Goal: Information Seeking & Learning: Learn about a topic

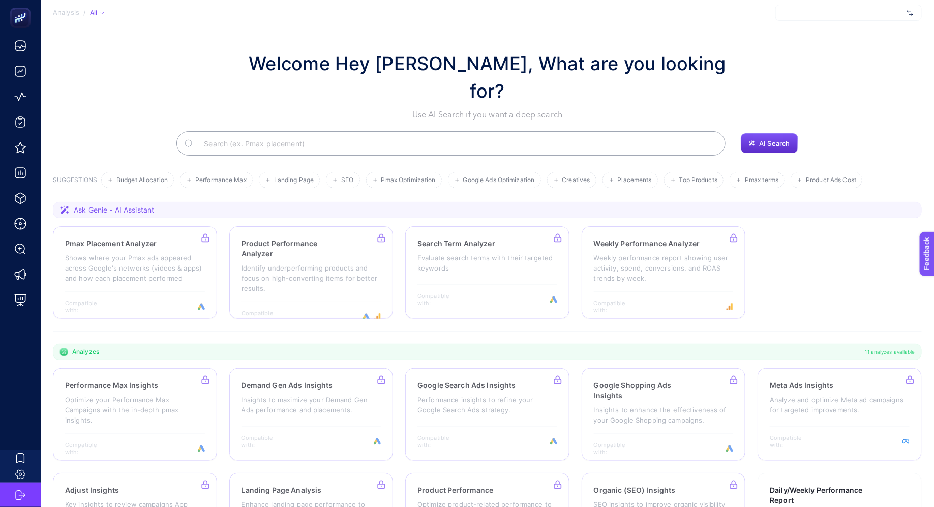
click at [824, 10] on div at bounding box center [849, 13] width 146 height 16
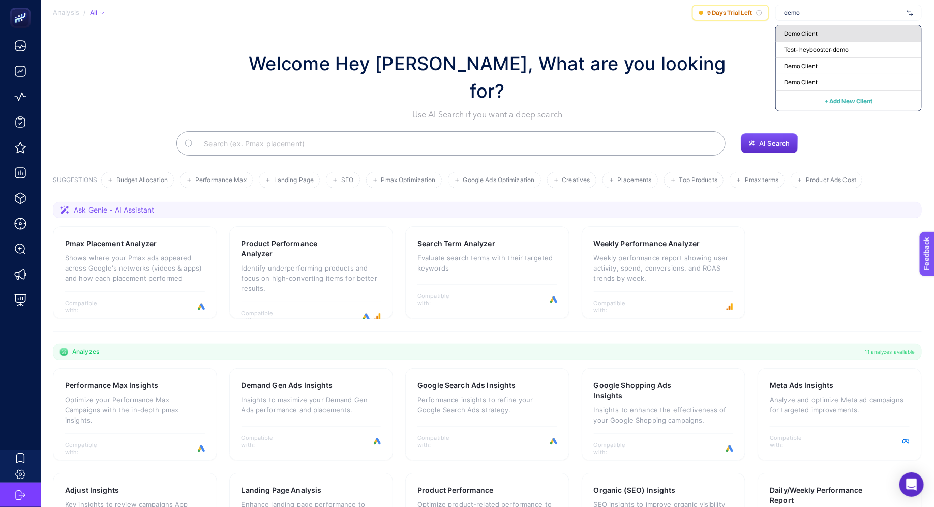
type input "demo"
click at [821, 36] on div "Demo Client" at bounding box center [848, 33] width 145 height 16
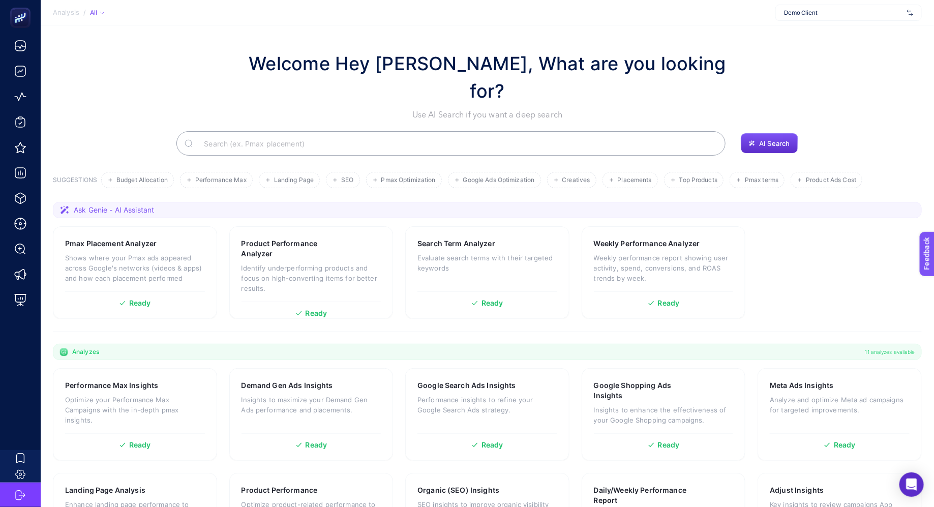
click at [156, 65] on div "Welcome Hey [PERSON_NAME], What are you looking for? Use AI Search if you want …" at bounding box center [487, 85] width 869 height 71
click at [139, 79] on div "Welcome Hey [PERSON_NAME], What are you looking for? Use AI Search if you want …" at bounding box center [487, 85] width 869 height 71
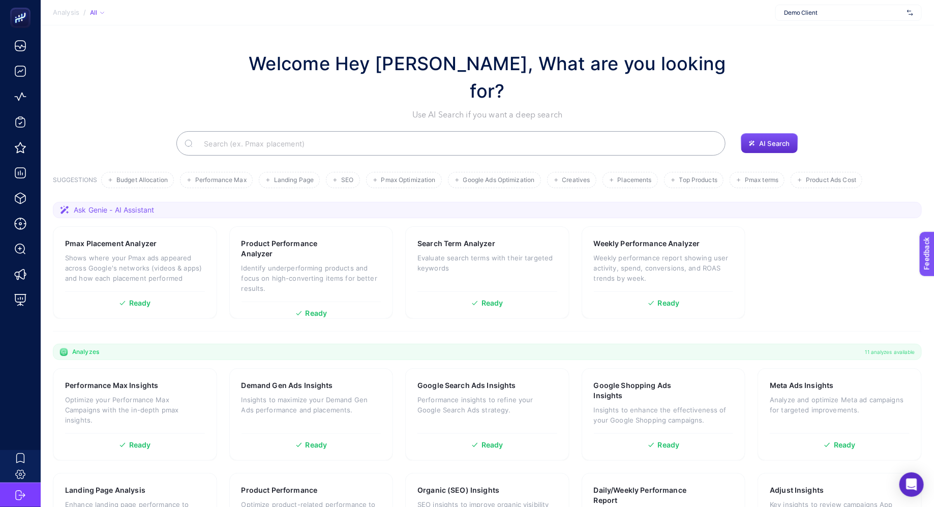
click at [122, 76] on div "Welcome Hey [PERSON_NAME], What are you looking for? Use AI Search if you want …" at bounding box center [487, 85] width 869 height 71
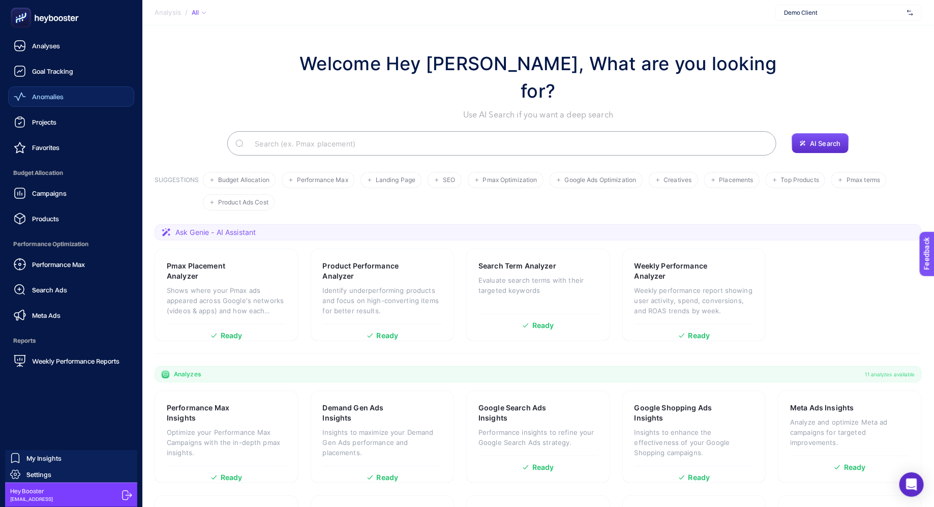
click at [44, 95] on span "Anomalies" at bounding box center [48, 97] width 32 height 8
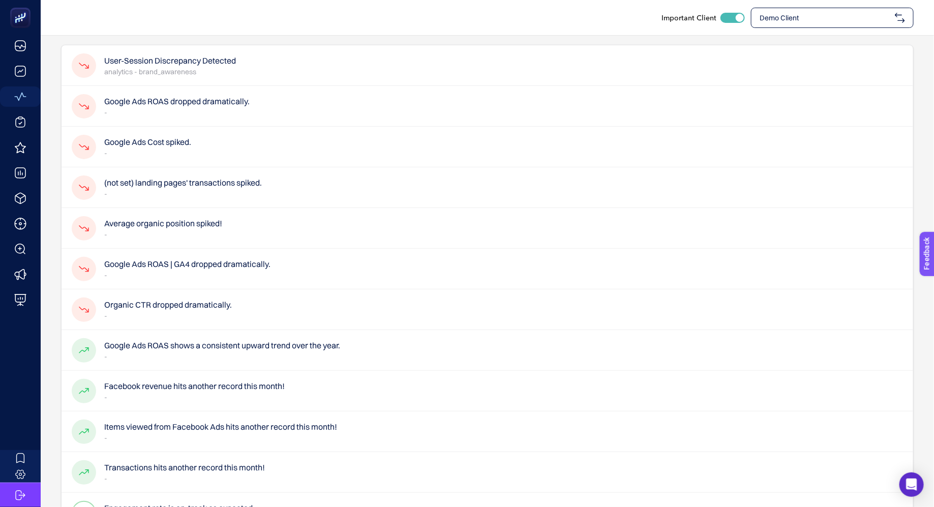
scroll to position [68, 0]
click at [158, 182] on h4 "(not set) landing pages' transactions spiked." at bounding box center [183, 184] width 158 height 12
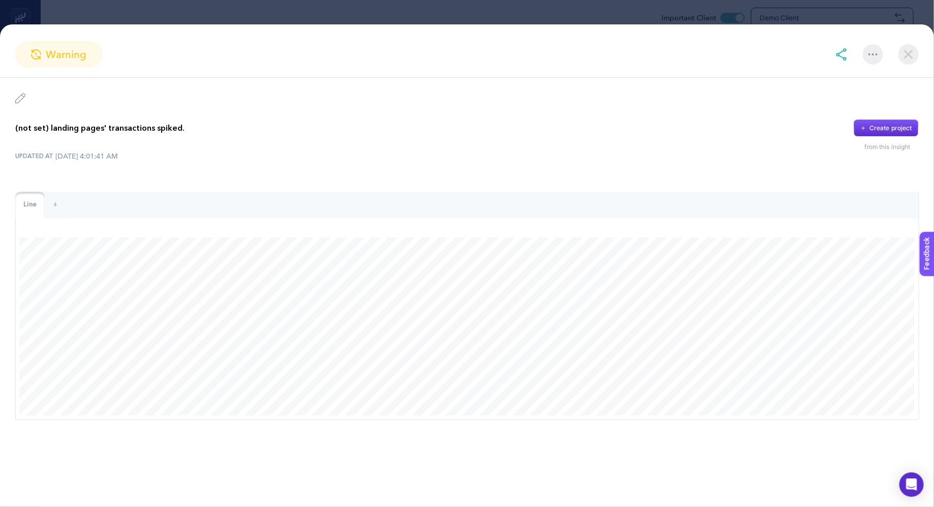
click at [912, 54] on img at bounding box center [909, 54] width 20 height 20
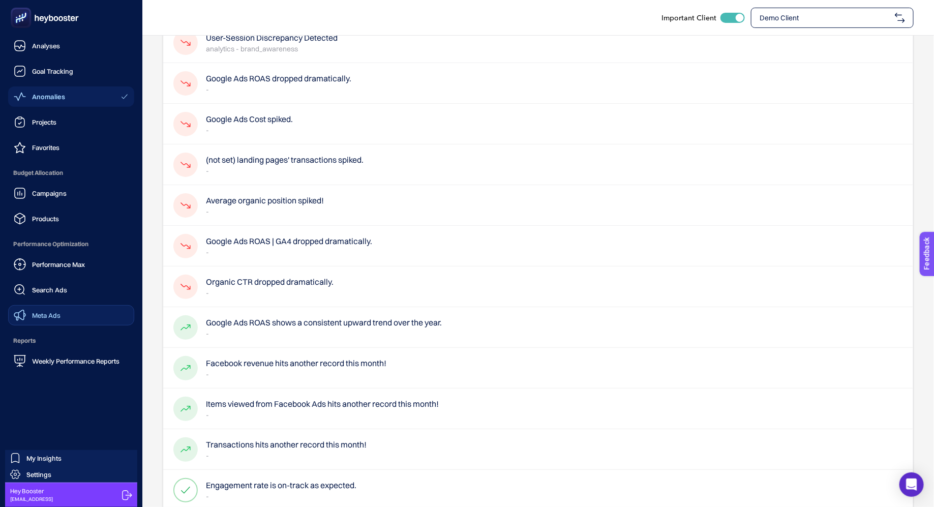
scroll to position [97, 0]
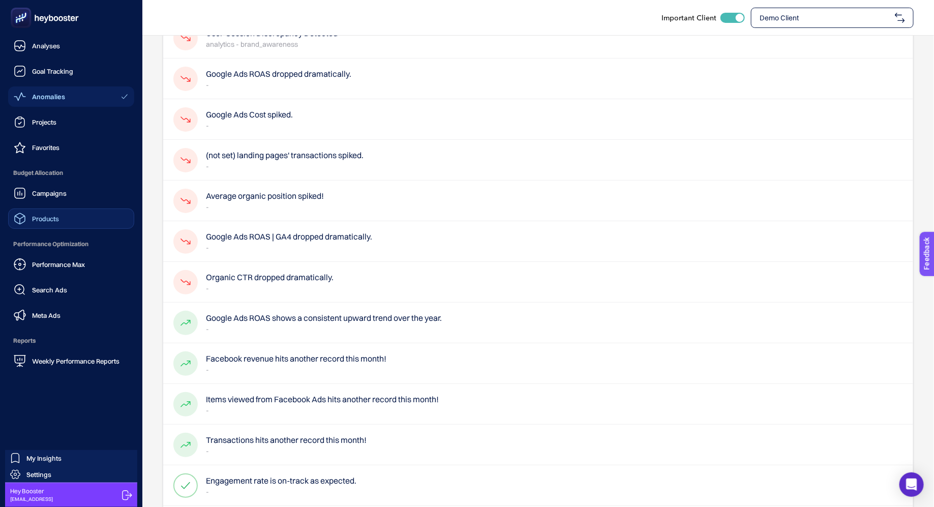
click at [53, 219] on span "Products" at bounding box center [45, 219] width 27 height 8
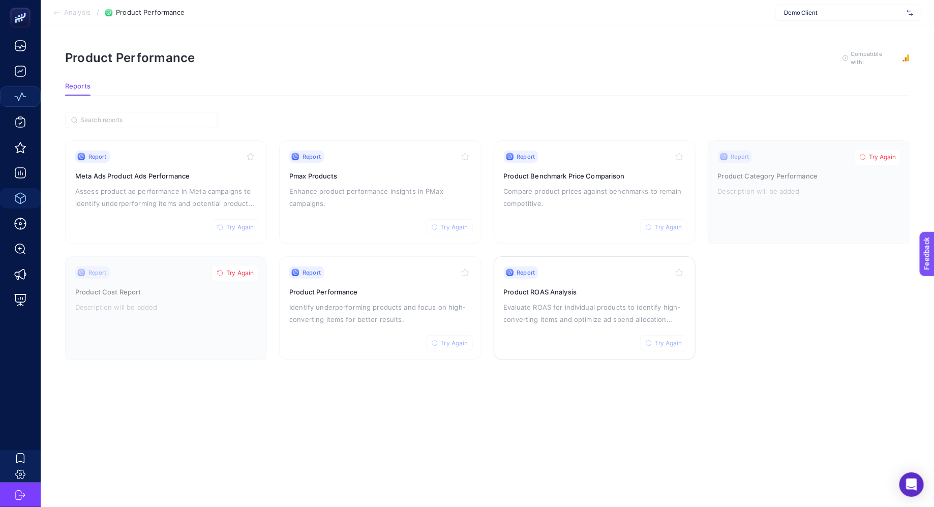
click at [534, 309] on p "Evaluate ROAS for individual products to identify high-converting items and opt…" at bounding box center [595, 313] width 182 height 24
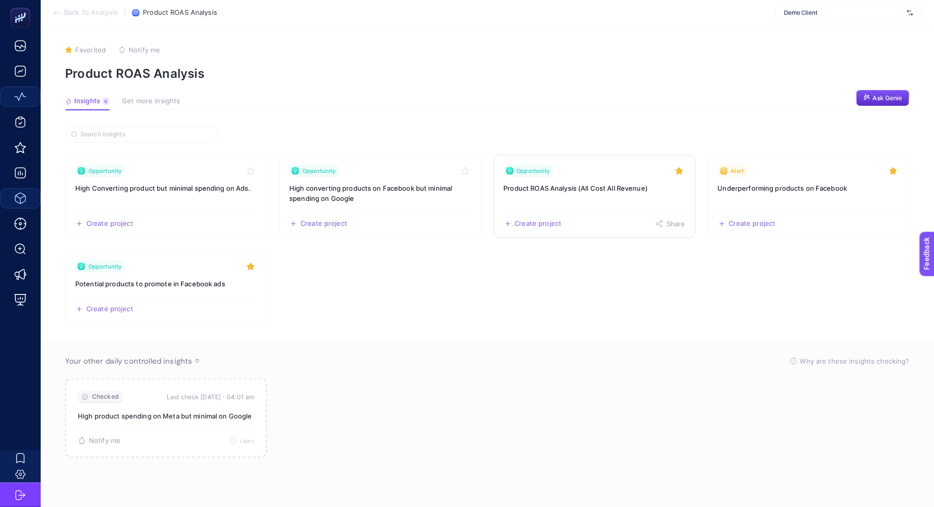
click at [591, 190] on h3 "Product ROAS Analysis (All Cost All Revenue)" at bounding box center [595, 188] width 182 height 10
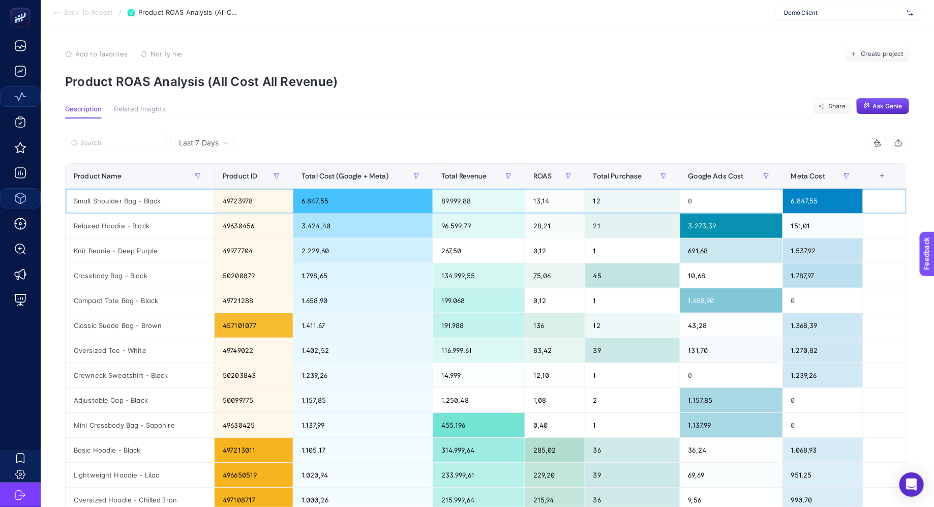
click at [124, 196] on div "Small Shoulder Bag - Black" at bounding box center [140, 201] width 149 height 24
drag, startPoint x: 298, startPoint y: 197, endPoint x: 336, endPoint y: 197, distance: 38.2
click at [322, 197] on div "6.847,55" at bounding box center [363, 201] width 139 height 24
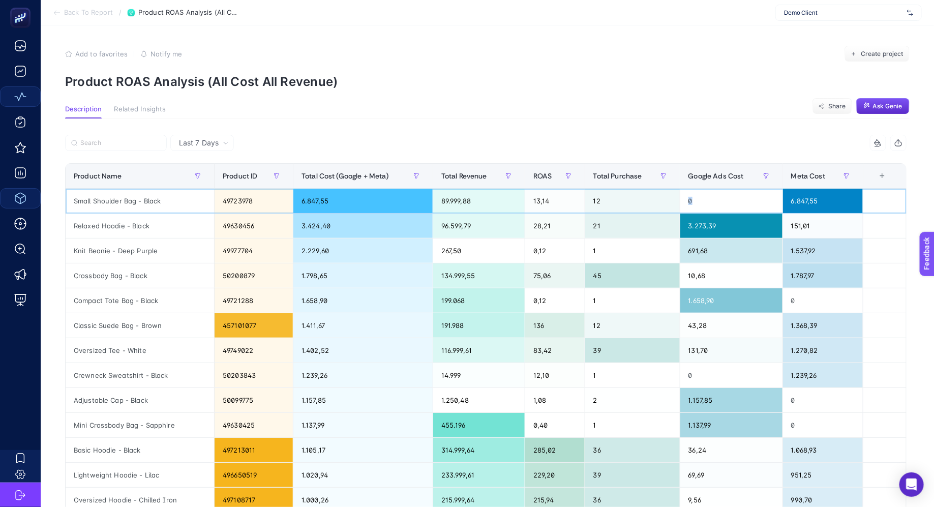
drag, startPoint x: 698, startPoint y: 198, endPoint x: 672, endPoint y: 198, distance: 25.9
click at [677, 198] on tr "Small Shoulder Bag - Black 49723978 6.847,55 89.999,88 13,14 12 0 6.847,55" at bounding box center [486, 201] width 841 height 25
drag, startPoint x: 791, startPoint y: 222, endPoint x: 770, endPoint y: 222, distance: 21.4
click at [775, 222] on tr "Relaxed Hoodie - Black 49630456 3.424,40 96.599,79 28,21 21 3.273,39 151,01" at bounding box center [486, 226] width 841 height 25
drag, startPoint x: 807, startPoint y: 259, endPoint x: 784, endPoint y: 255, distance: 22.8
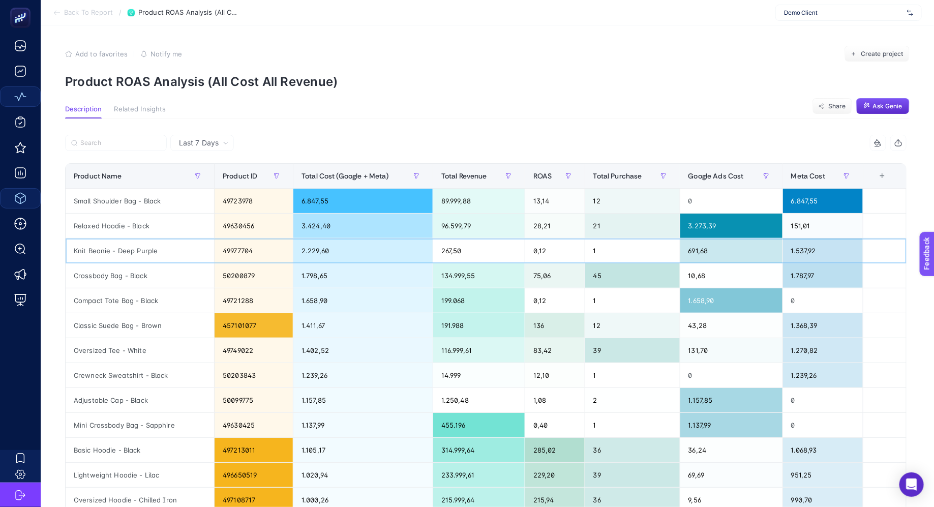
click at [790, 257] on div "1.537,92" at bounding box center [823, 251] width 80 height 24
drag, startPoint x: 705, startPoint y: 278, endPoint x: 690, endPoint y: 274, distance: 15.3
click at [696, 276] on div "10,68" at bounding box center [732, 275] width 102 height 24
click at [712, 332] on div "43,28" at bounding box center [732, 325] width 102 height 24
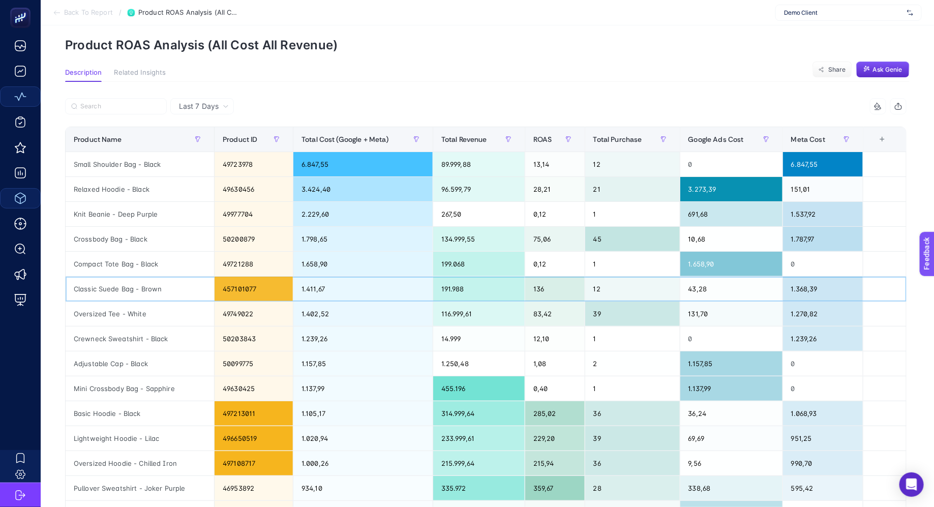
scroll to position [52, 0]
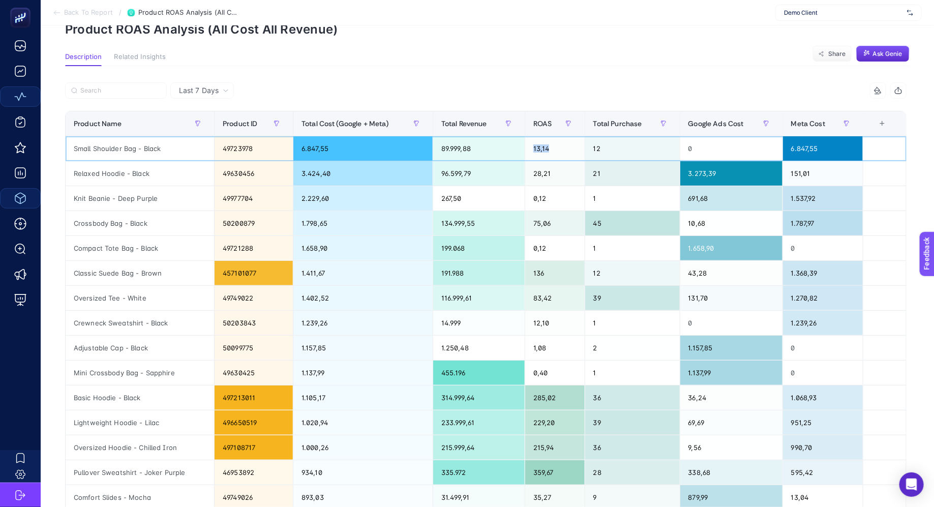
drag, startPoint x: 548, startPoint y: 150, endPoint x: 524, endPoint y: 150, distance: 23.4
click at [529, 150] on div "13,14" at bounding box center [555, 148] width 60 height 24
drag, startPoint x: 700, startPoint y: 148, endPoint x: 673, endPoint y: 148, distance: 26.5
click at [673, 148] on tr "Small Shoulder Bag - Black 49723978 6.847,55 89.999,88 13,14 12 0 6.847,55" at bounding box center [486, 148] width 841 height 25
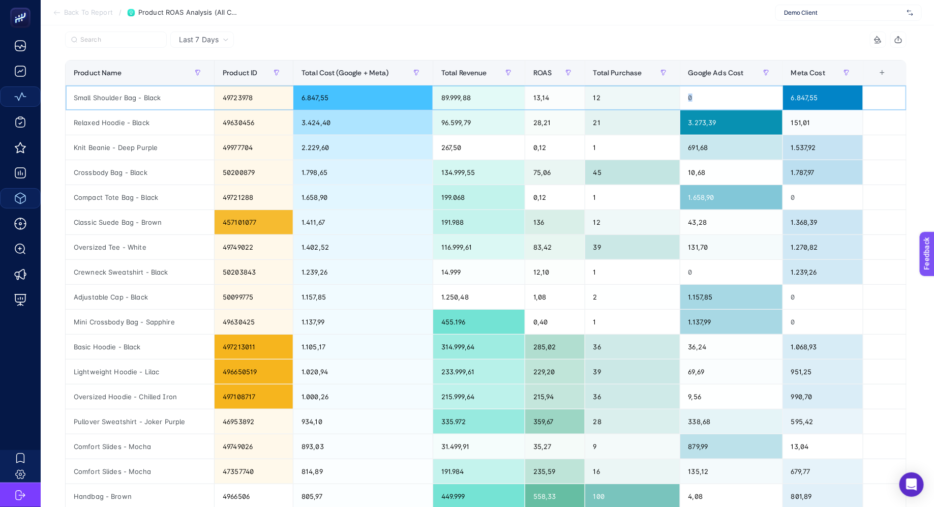
scroll to position [110, 0]
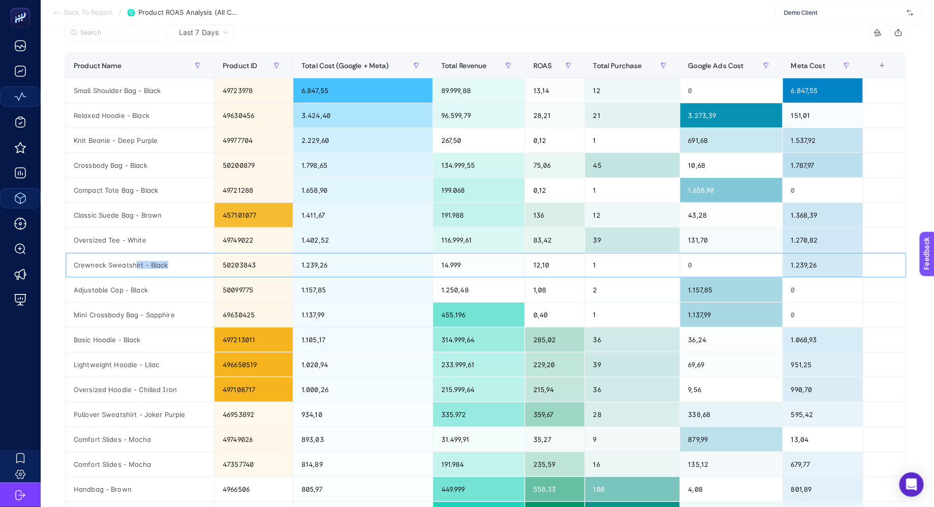
drag, startPoint x: 192, startPoint y: 260, endPoint x: 135, endPoint y: 262, distance: 56.5
click at [135, 262] on div "Crewneck Sweatshirt - Black" at bounding box center [140, 265] width 149 height 24
click at [586, 279] on div "2" at bounding box center [632, 290] width 95 height 24
drag, startPoint x: 551, startPoint y: 289, endPoint x: 498, endPoint y: 289, distance: 53.4
click at [499, 289] on tr "Adjustable Cap - Black 50099775 1.157,85 1.250,48 1,08 2 1.157,85 0" at bounding box center [486, 290] width 841 height 25
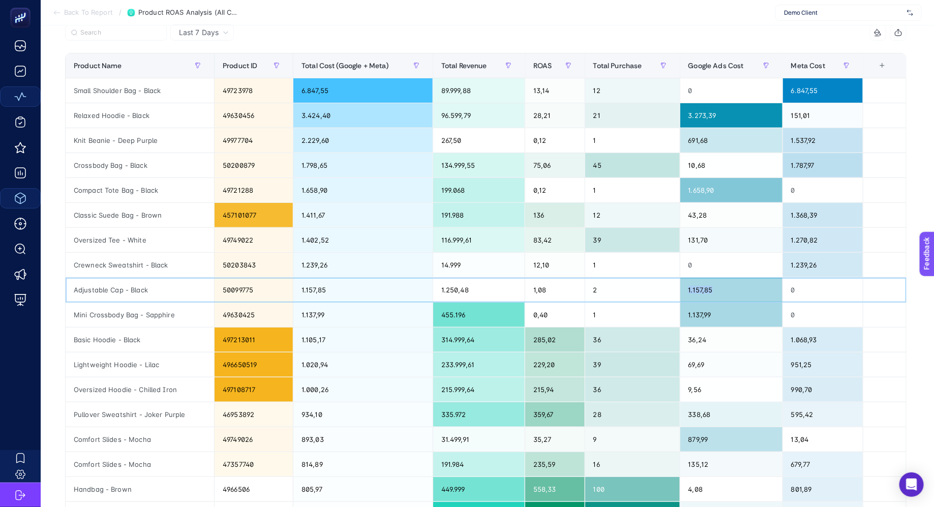
drag, startPoint x: 719, startPoint y: 288, endPoint x: 672, endPoint y: 288, distance: 47.3
click at [672, 288] on tr "Adjustable Cap - Black 50099775 1.157,85 1.250,48 1,08 2 1.157,85 0" at bounding box center [486, 290] width 841 height 25
click at [549, 296] on div "1,08" at bounding box center [555, 290] width 60 height 24
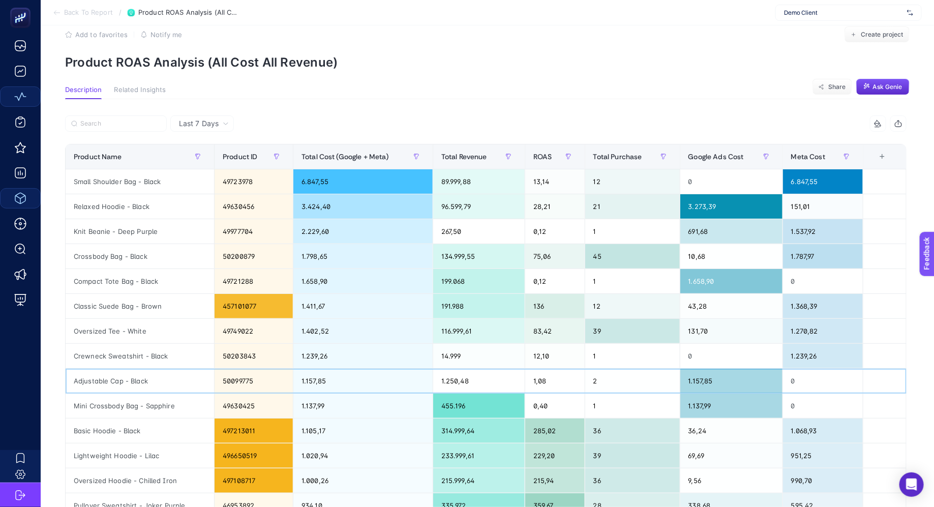
scroll to position [0, 0]
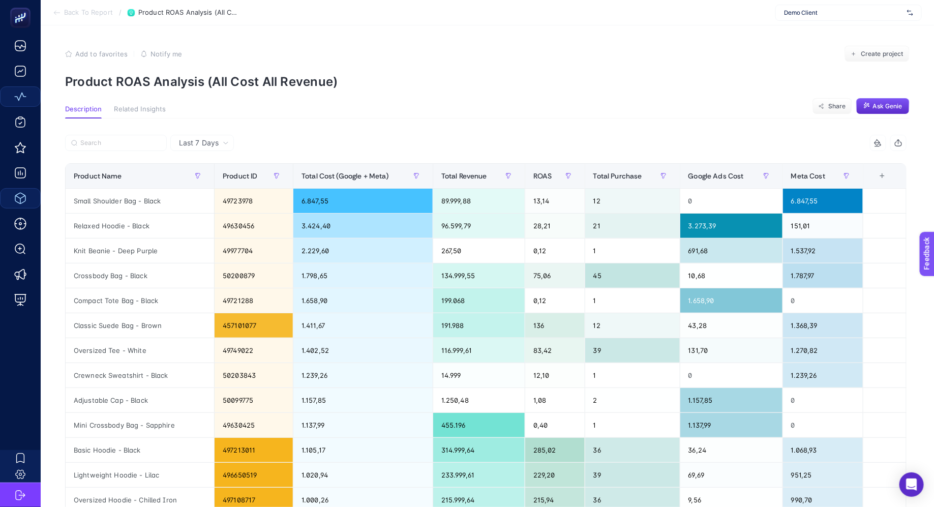
click at [136, 113] on button "Related Insights" at bounding box center [140, 111] width 52 height 13
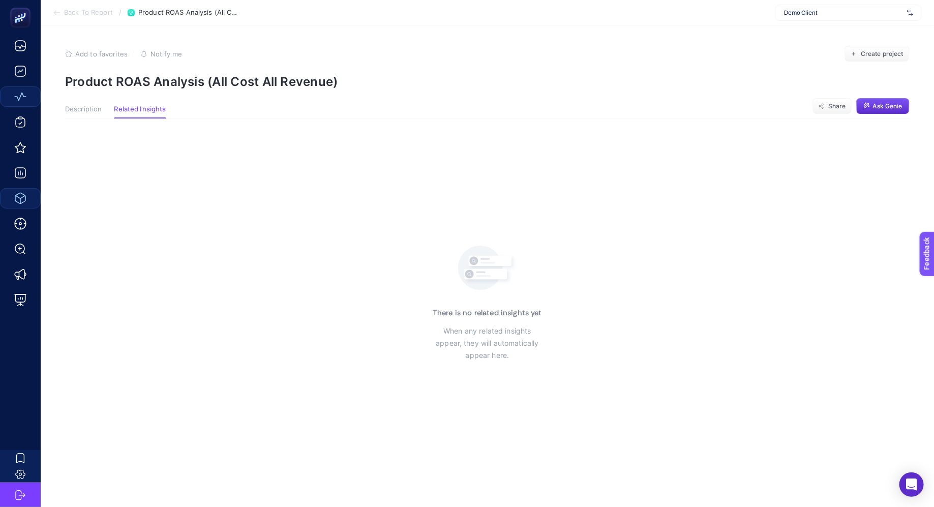
click at [89, 110] on span "Description" at bounding box center [83, 109] width 37 height 8
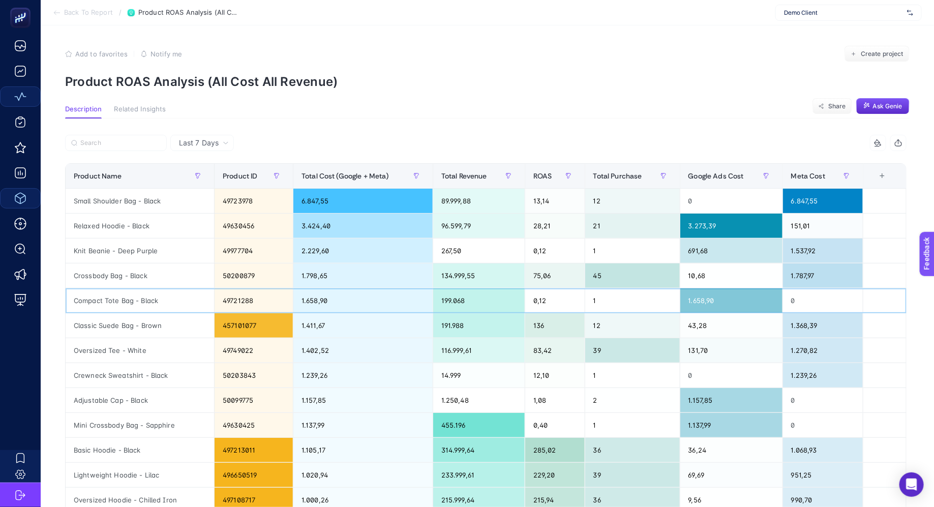
click at [526, 309] on div "0,12" at bounding box center [555, 300] width 60 height 24
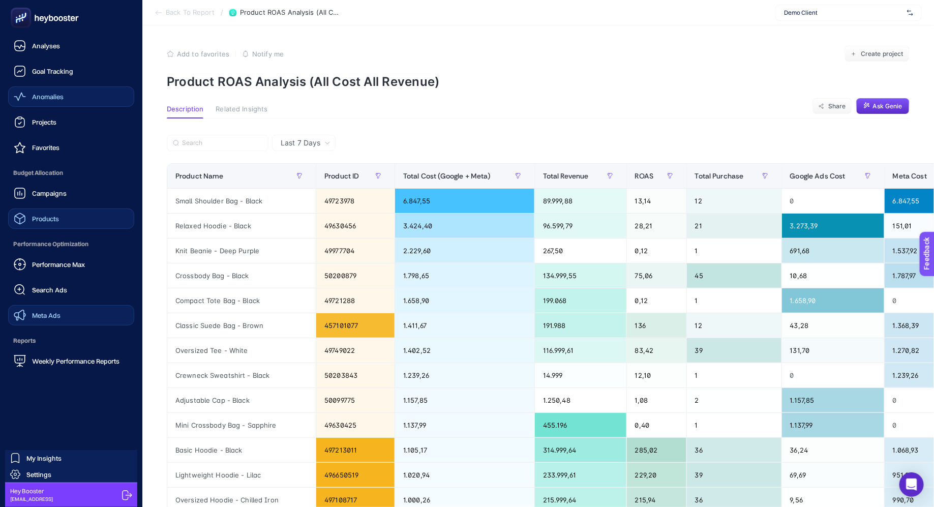
click at [55, 318] on span "Meta Ads" at bounding box center [46, 315] width 28 height 8
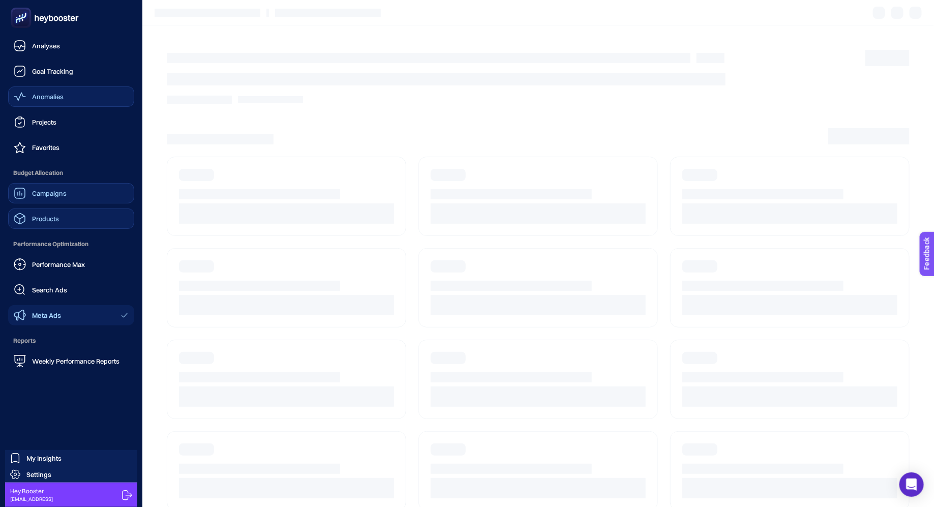
click at [53, 192] on span "Campaigns" at bounding box center [49, 193] width 35 height 8
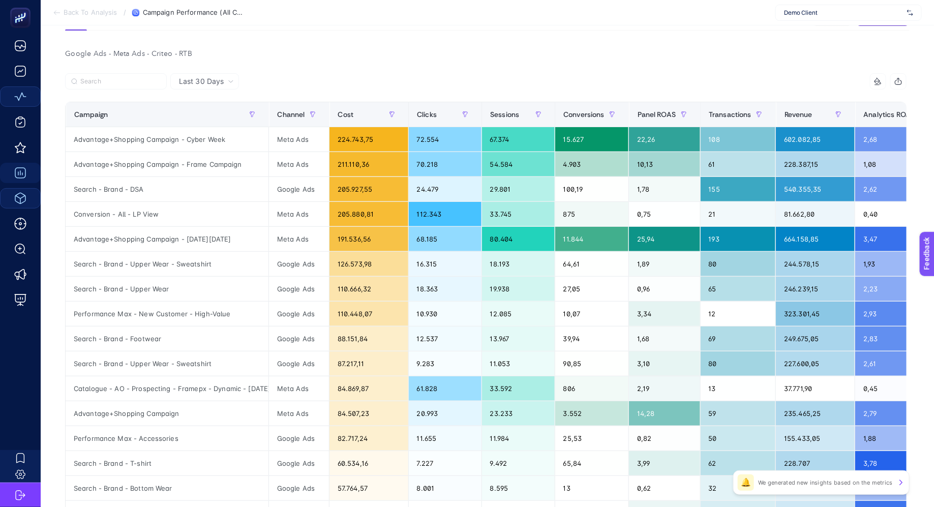
scroll to position [73, 0]
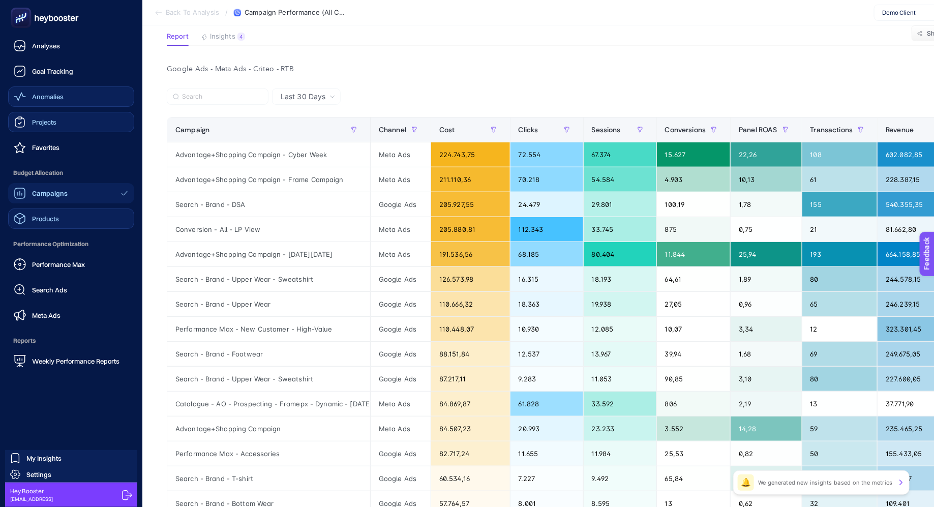
click at [43, 127] on div "Projects" at bounding box center [35, 122] width 43 height 12
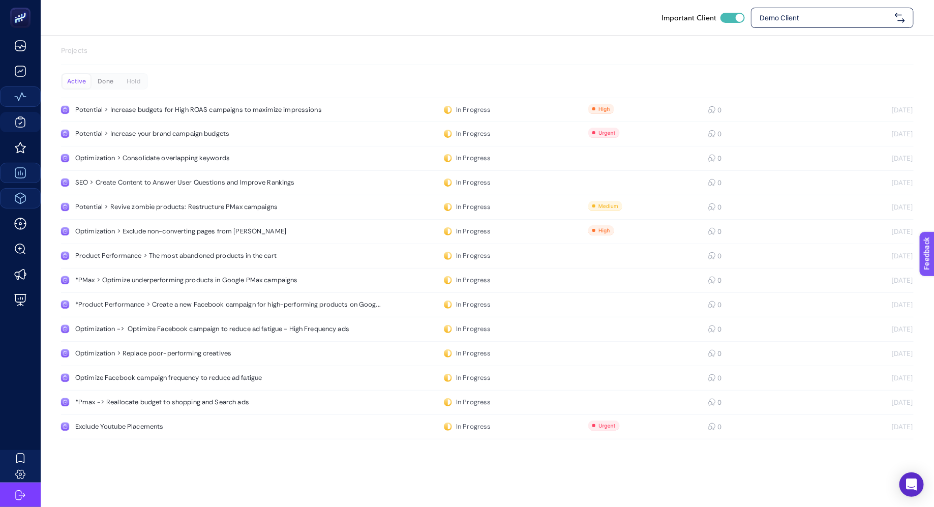
click at [98, 81] on div "Done" at bounding box center [106, 81] width 28 height 14
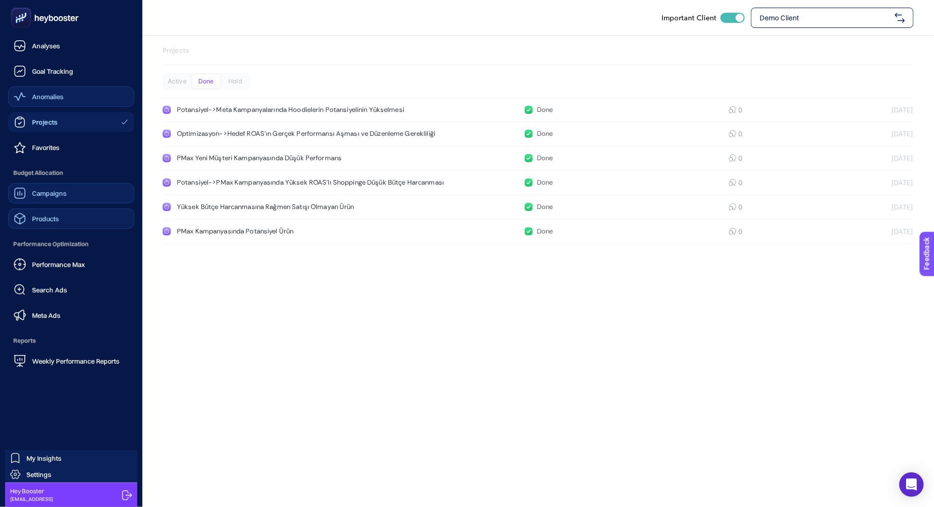
click at [43, 195] on span "Campaigns" at bounding box center [49, 193] width 35 height 8
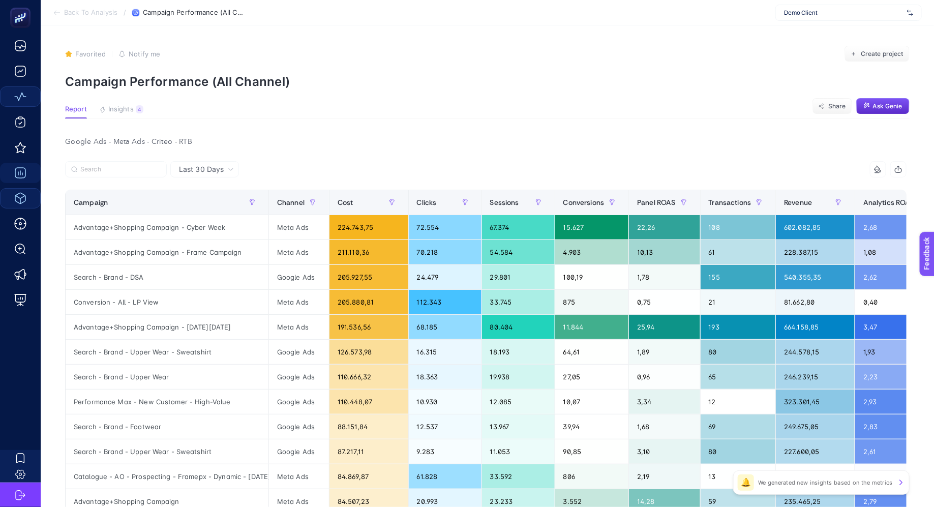
click at [489, 70] on section "Favorited true Notify me Create project Campaign Performance (All Channel)" at bounding box center [487, 67] width 845 height 43
click at [569, 46] on div "Favorited true Notify me Create project" at bounding box center [487, 54] width 845 height 16
click at [878, 104] on span "Ask Genie" at bounding box center [888, 106] width 30 height 8
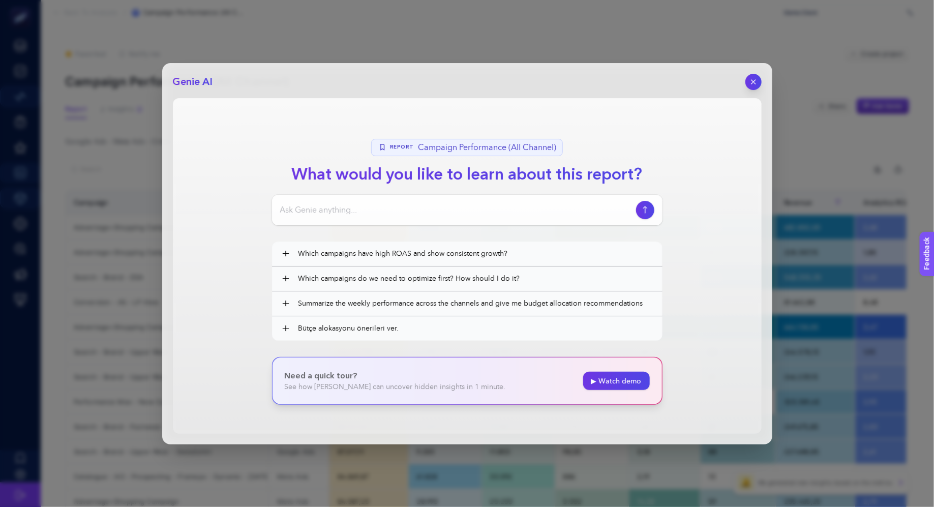
click at [96, 163] on div "Genie AI Report Campaign Performance (All Channel) What would you like to learn…" at bounding box center [467, 253] width 934 height 507
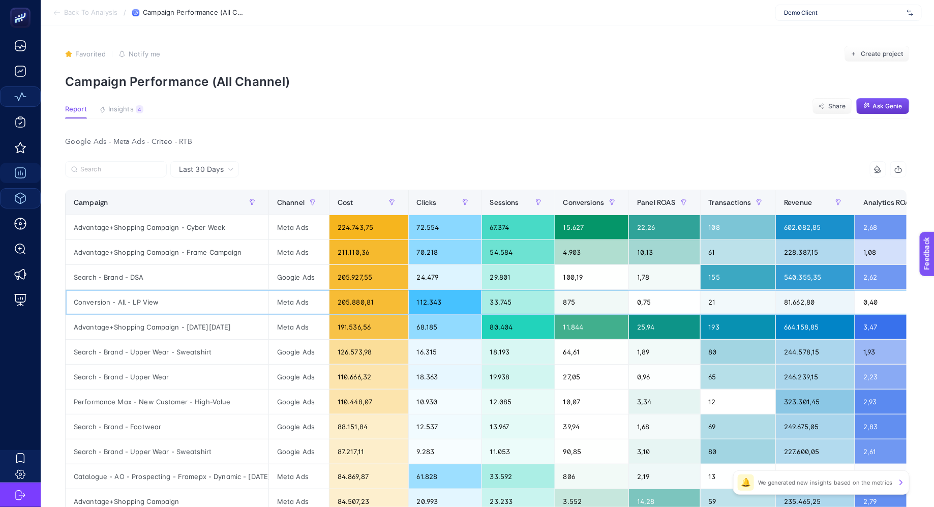
click at [242, 305] on div "Conversion - All - LP View" at bounding box center [167, 302] width 203 height 24
click at [660, 48] on div "Favorited true Notify me Create project" at bounding box center [487, 54] width 845 height 16
click at [886, 108] on span "Ask Genie" at bounding box center [888, 106] width 30 height 8
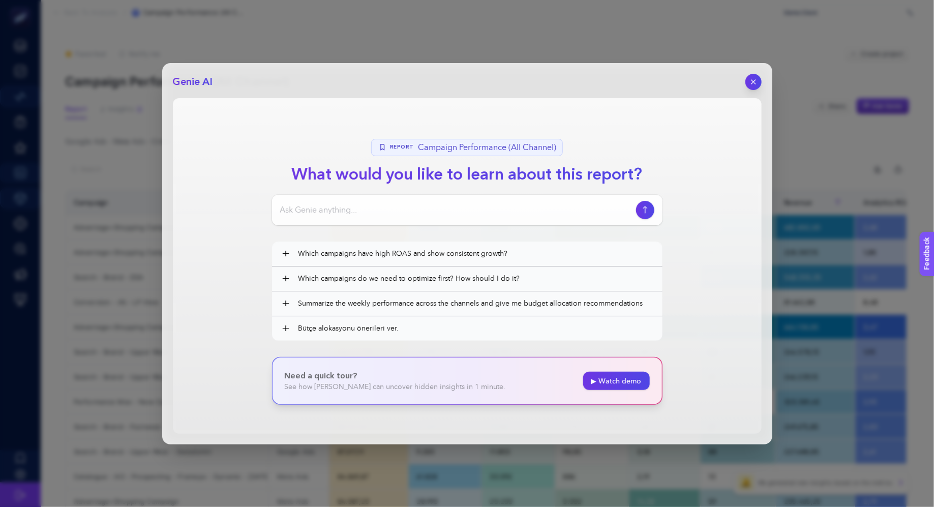
click at [507, 180] on h1 "What would you like to learn about this report?" at bounding box center [467, 174] width 367 height 24
click at [395, 215] on input at bounding box center [456, 210] width 352 height 12
type input "Pma"
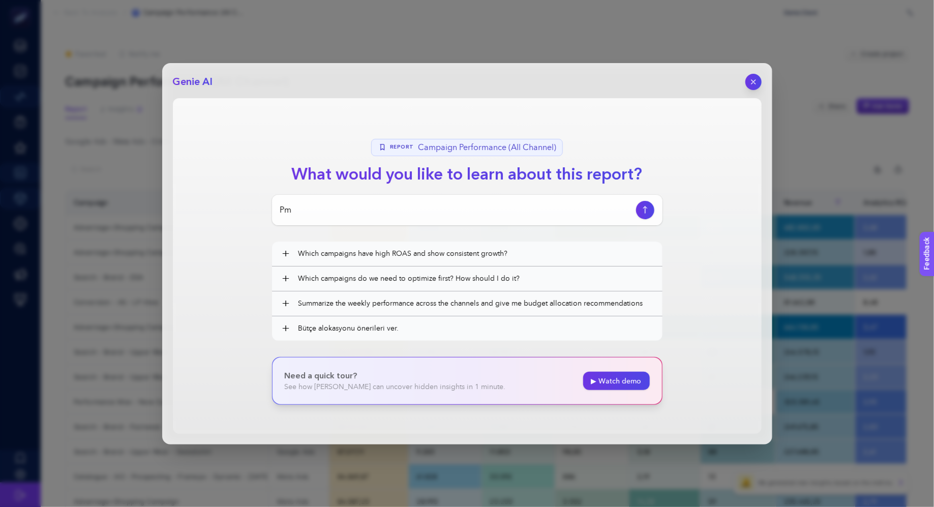
type input "P"
type input "Branding odaklı kampanyaların nasıl çalışıyo"
click at [758, 74] on button "button" at bounding box center [753, 81] width 17 height 17
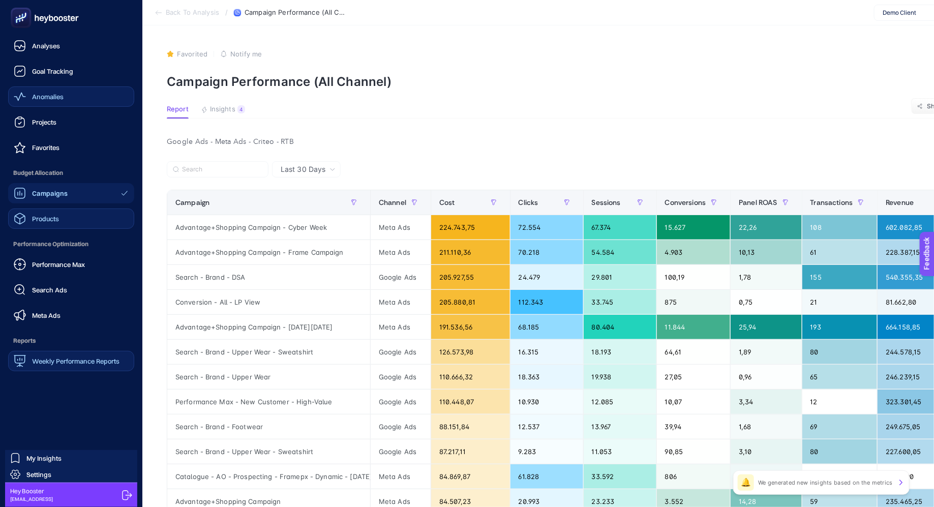
click at [42, 359] on span "Weekly Performance Reports" at bounding box center [75, 361] width 87 height 8
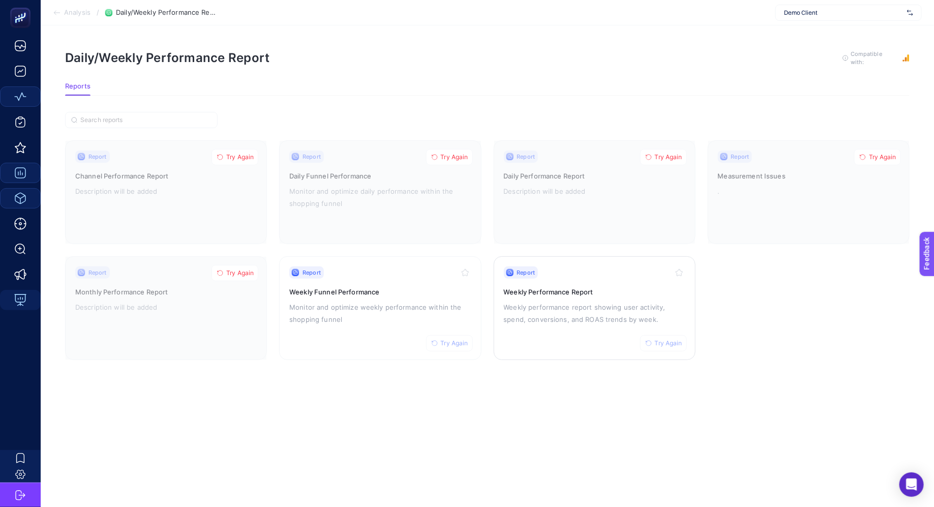
click at [573, 314] on p "Weekly performance report showing user activity, spend, conversions, and ROAS t…" at bounding box center [595, 313] width 182 height 24
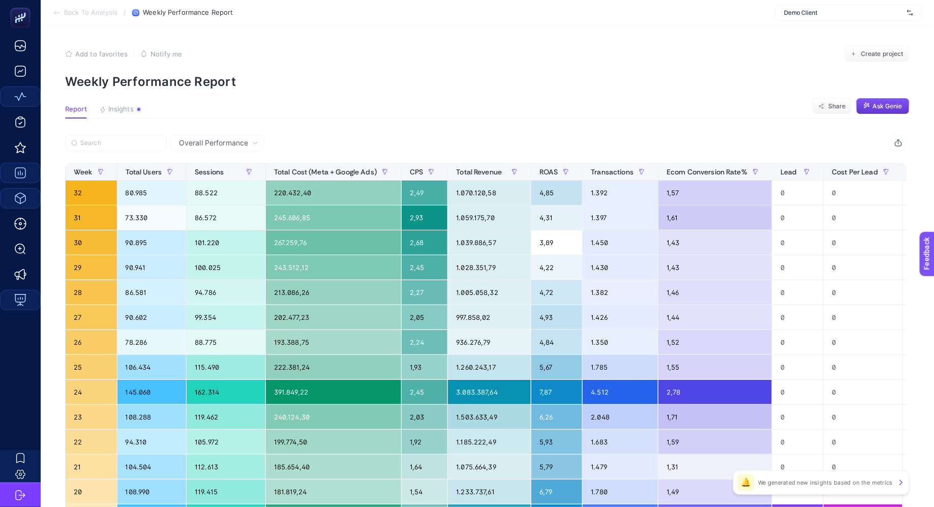
click at [878, 108] on span "Ask Genie" at bounding box center [888, 106] width 30 height 8
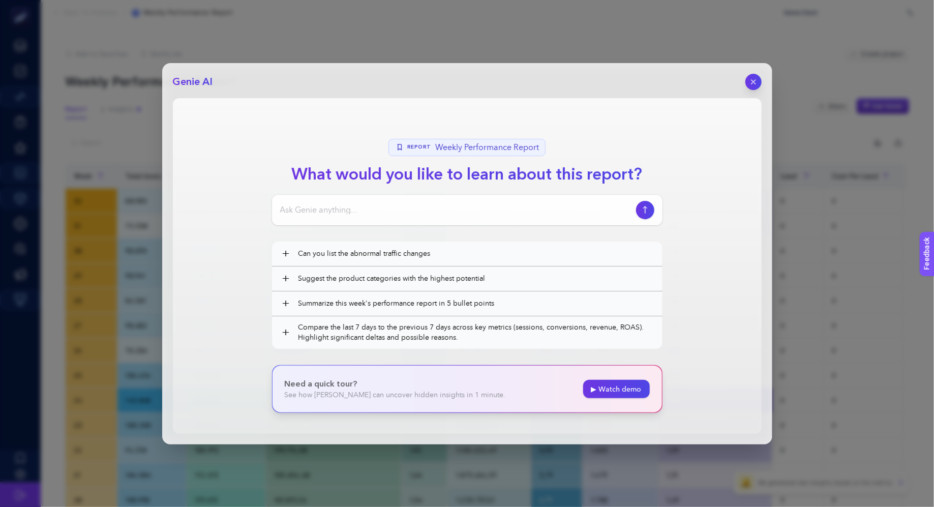
click at [322, 204] on input at bounding box center [456, 210] width 352 height 12
type input "Bu hafta nasıl geçiyor?"
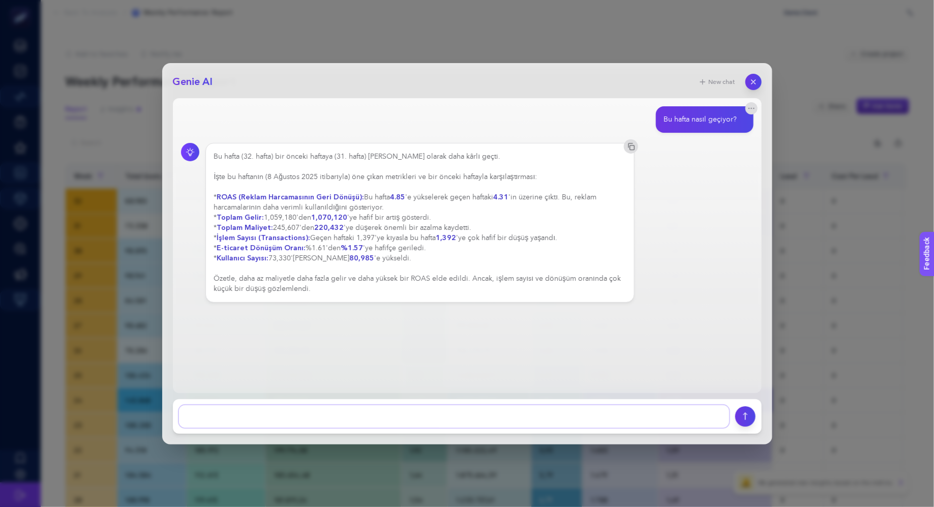
click at [248, 418] on textarea at bounding box center [454, 416] width 550 height 22
type textarea "[PERSON_NAME]"
type textarea "Hangi kampanyaları geliştirmeliyim?"
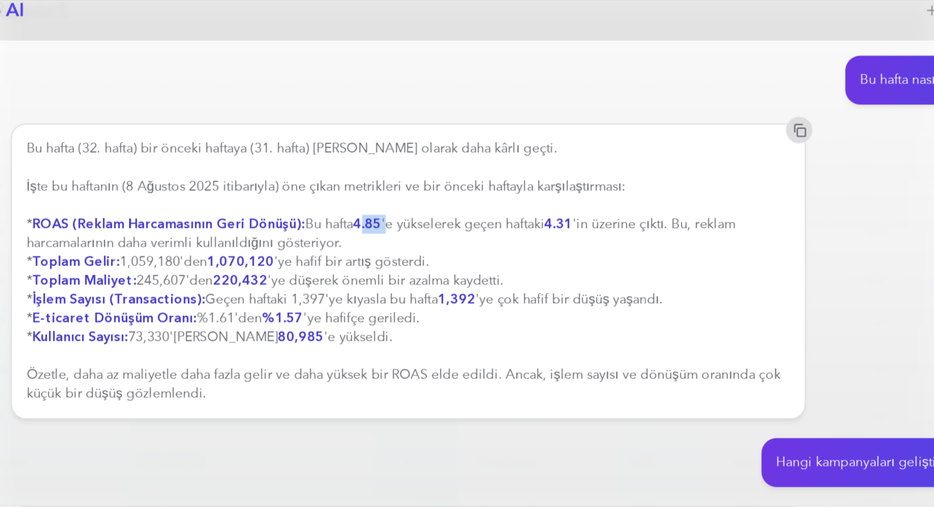
drag, startPoint x: 394, startPoint y: 196, endPoint x: 406, endPoint y: 196, distance: 12.7
click at [406, 196] on div "Bu hafta (32. hafta) bir önceki haftaya (31. hafta) [PERSON_NAME] olarak daha k…" at bounding box center [420, 223] width 413 height 142
click at [441, 197] on div "Bu hafta (32. hafta) bir önceki haftaya (31. hafta) [PERSON_NAME] olarak daha k…" at bounding box center [420, 223] width 413 height 142
drag, startPoint x: 509, startPoint y: 197, endPoint x: 484, endPoint y: 197, distance: 25.4
click at [488, 197] on div "Bu hafta (32. hafta) bir önceki haftaya (31. hafta) [PERSON_NAME] olarak daha k…" at bounding box center [420, 223] width 413 height 142
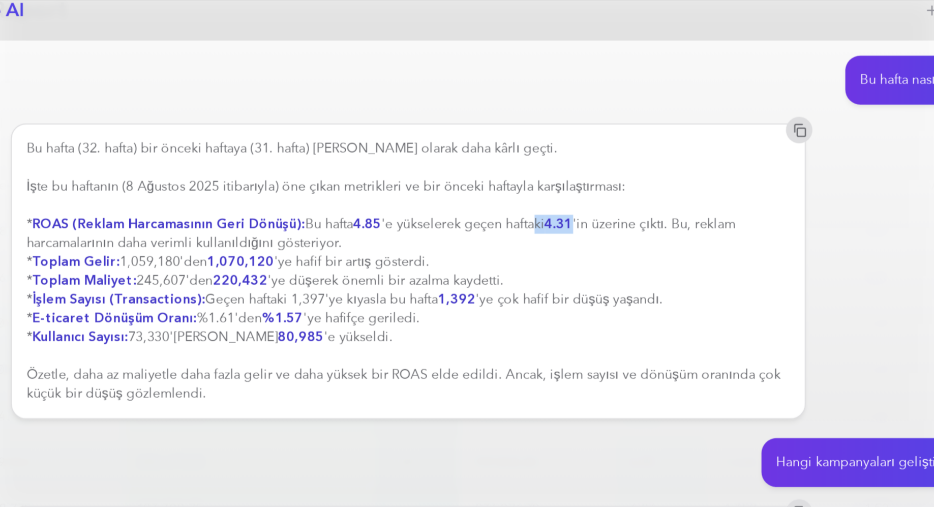
drag, startPoint x: 408, startPoint y: 196, endPoint x: 389, endPoint y: 196, distance: 19.3
click at [389, 196] on div "Bu hafta (32. hafta) bir önceki haftaya (31. hafta) [PERSON_NAME] olarak daha k…" at bounding box center [420, 223] width 413 height 142
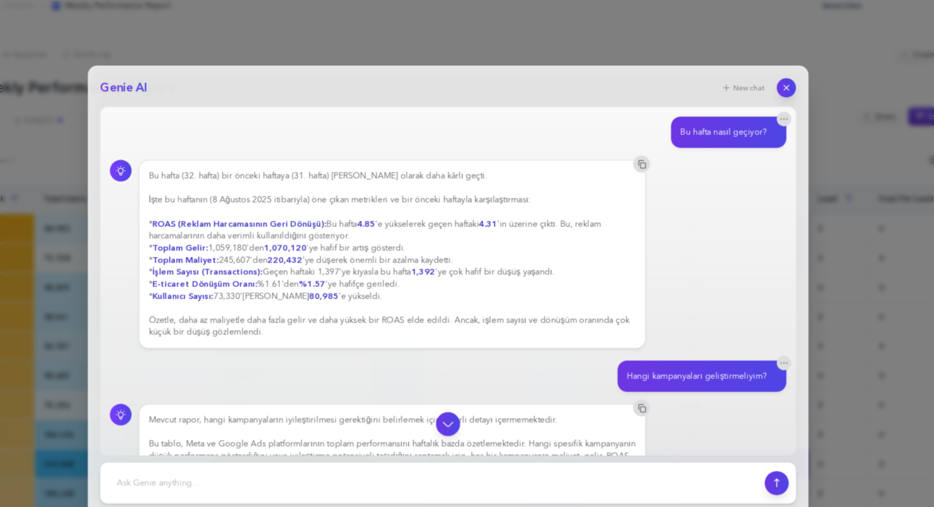
click at [698, 125] on div "Bu hafta nasıl geçiyor?" at bounding box center [705, 119] width 98 height 26
click at [697, 119] on div "Bu hafta nasıl geçiyor?" at bounding box center [700, 119] width 73 height 10
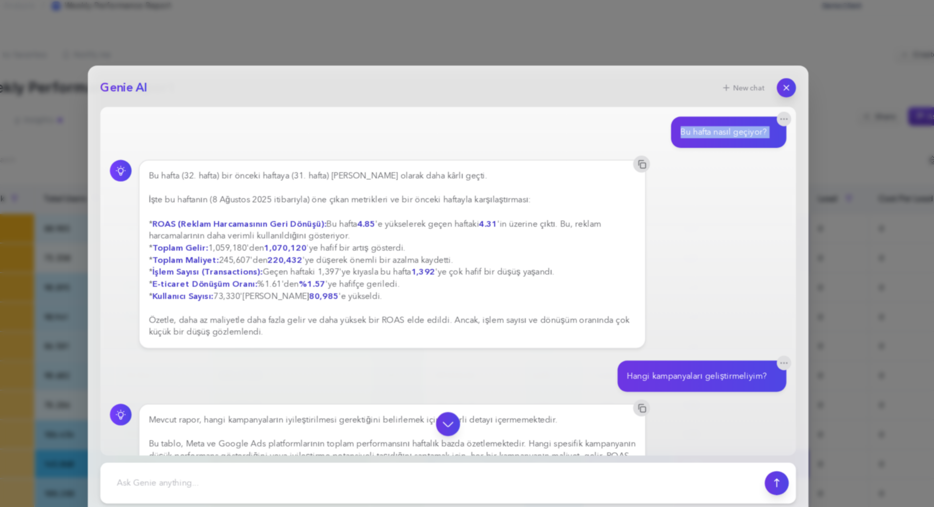
click at [697, 133] on section "Bu hafta nasıl geçiyor? Bu hafta (32. hafta) bir önceki haftaya (31. hafta) [PE…" at bounding box center [467, 277] width 573 height 342
click at [757, 80] on icon "button" at bounding box center [753, 81] width 9 height 9
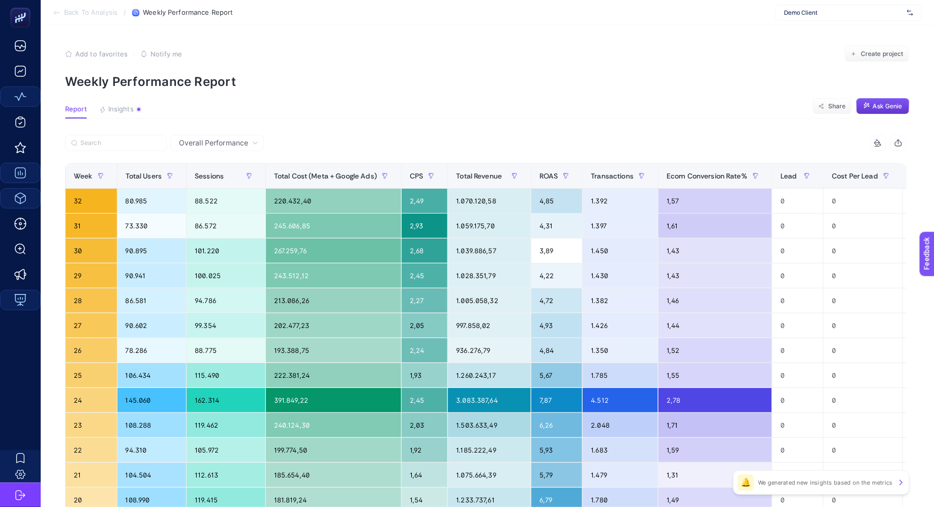
click at [105, 13] on span "Back To Analysis" at bounding box center [90, 13] width 53 height 8
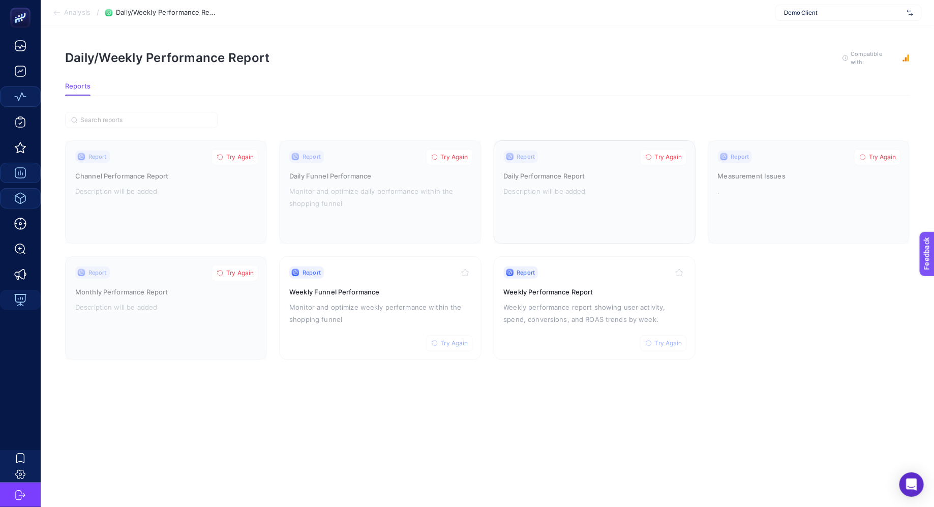
click at [663, 159] on button "Try Again" at bounding box center [663, 157] width 47 height 16
click at [913, 441] on line "Close" at bounding box center [914, 440] width 4 height 4
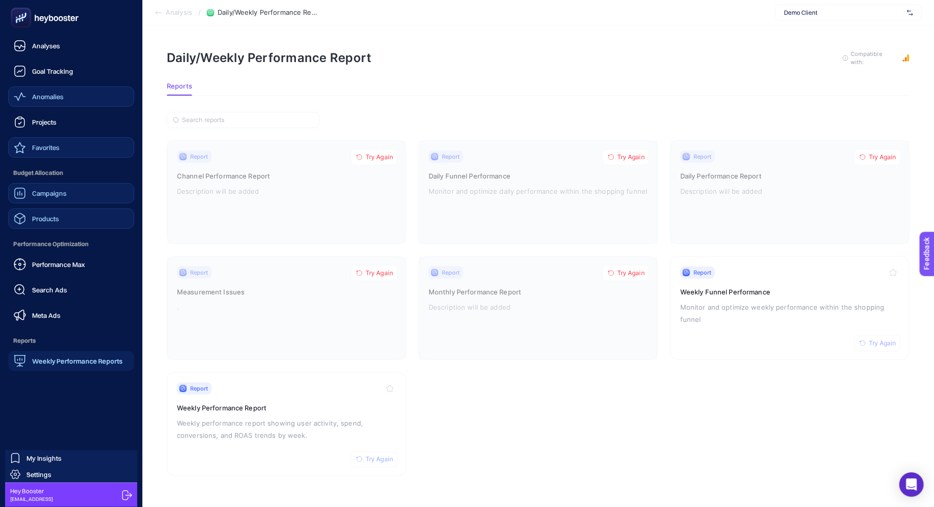
click at [53, 149] on span "Favorites" at bounding box center [45, 147] width 27 height 8
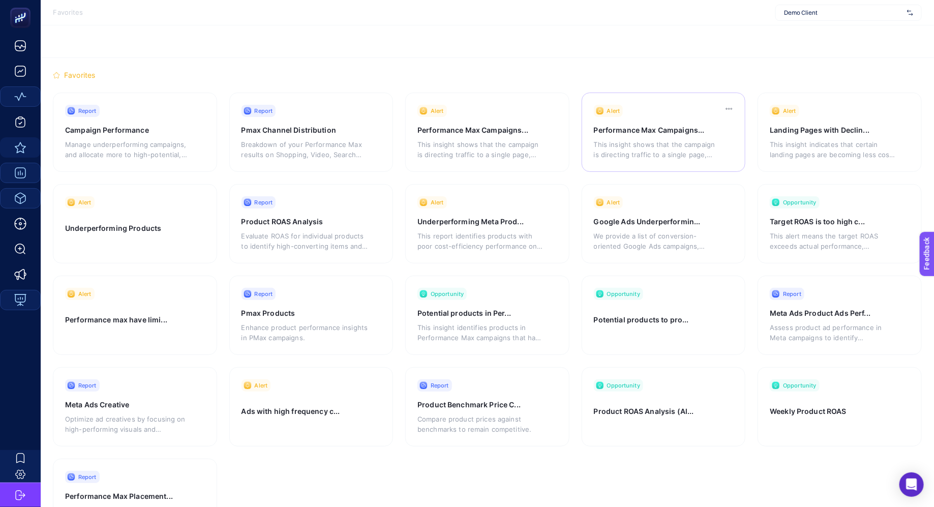
click at [654, 156] on p "This insight shows that the campaign is directing traffic to a single page, whi…" at bounding box center [657, 149] width 127 height 20
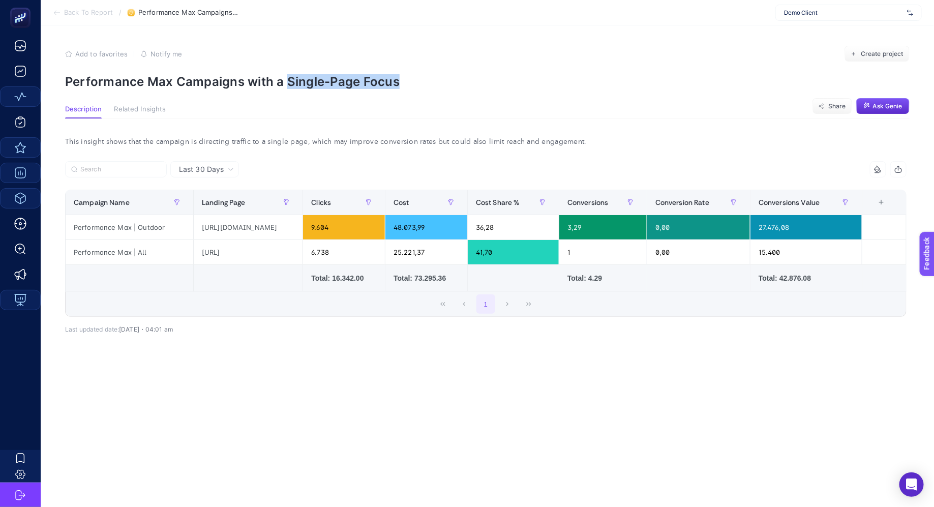
drag, startPoint x: 285, startPoint y: 82, endPoint x: 410, endPoint y: 77, distance: 125.2
click at [410, 79] on p "Performance Max Campaigns with a Single-Page Focus" at bounding box center [487, 81] width 845 height 15
click at [410, 77] on p "Performance Max Campaigns with a Single-Page Focus" at bounding box center [487, 81] width 845 height 15
drag, startPoint x: 92, startPoint y: 230, endPoint x: 145, endPoint y: 230, distance: 53.9
click at [134, 230] on div "Performance Max | Outdoor" at bounding box center [130, 227] width 128 height 24
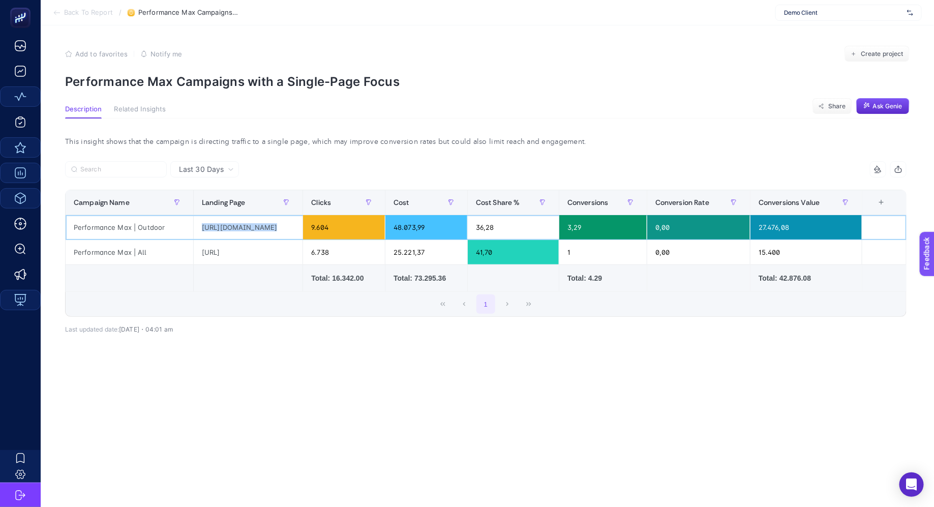
drag, startPoint x: 190, startPoint y: 230, endPoint x: 258, endPoint y: 230, distance: 67.7
click at [258, 230] on tr "Performance Max | Outdoor [URL][DOMAIN_NAME] 9.604 48.073,99 36,28 3,29 0,00 27…" at bounding box center [486, 227] width 841 height 25
click at [258, 230] on div "[URL][DOMAIN_NAME]" at bounding box center [248, 227] width 109 height 24
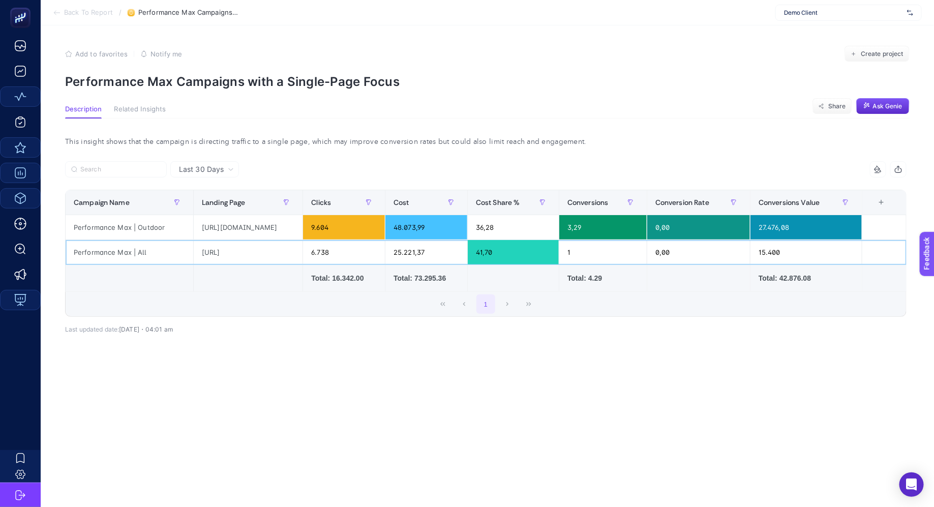
click at [257, 257] on div "[URL]" at bounding box center [248, 252] width 109 height 24
click at [250, 224] on div "[URL][DOMAIN_NAME]" at bounding box center [248, 227] width 109 height 24
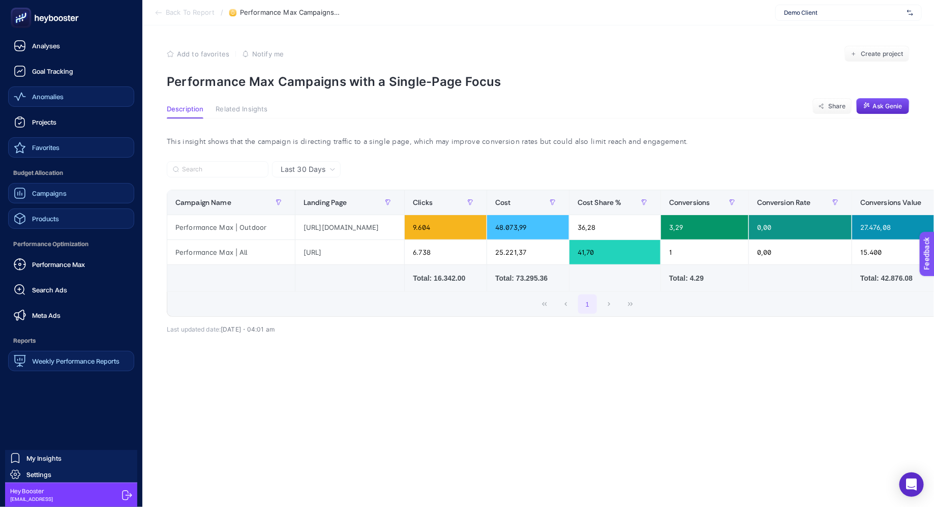
click at [48, 138] on link "Favorites" at bounding box center [71, 147] width 126 height 20
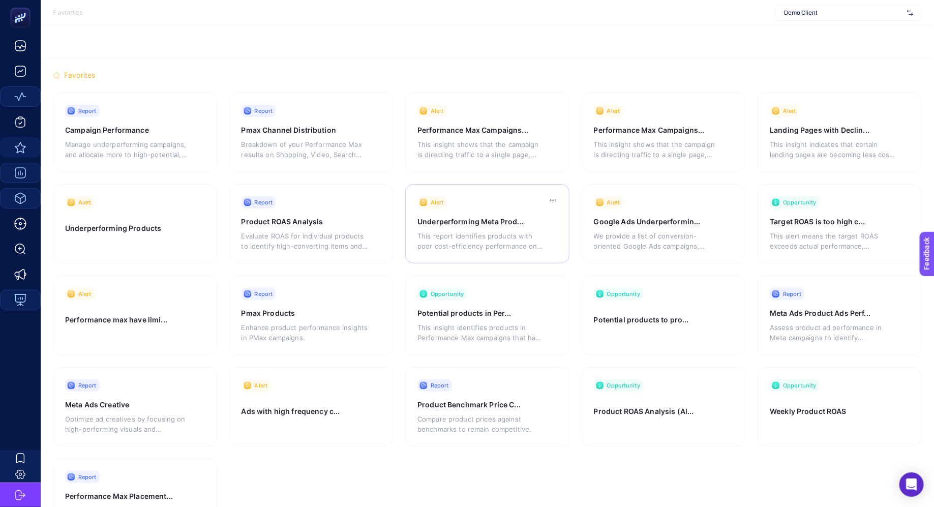
click at [489, 239] on p "This report identifies products with poor cost-efficiency performance on Meta a…" at bounding box center [481, 241] width 127 height 20
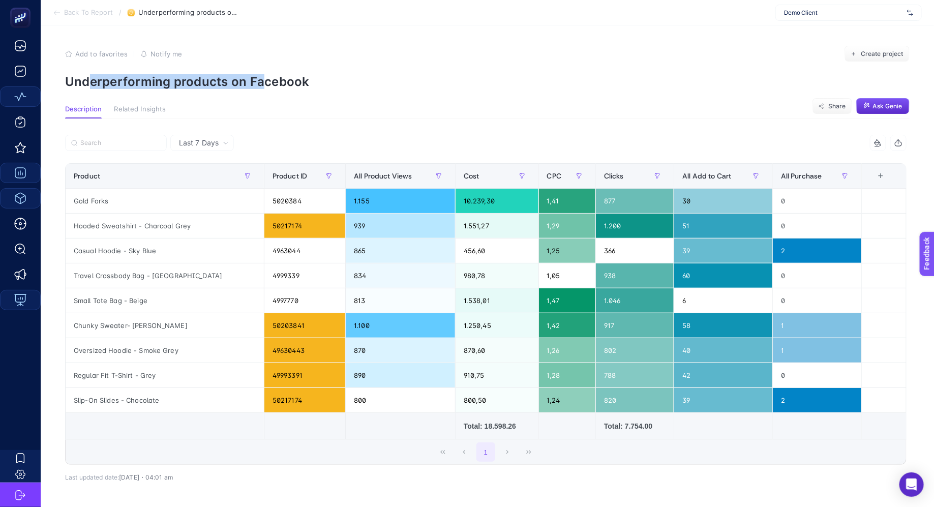
drag, startPoint x: 90, startPoint y: 85, endPoint x: 279, endPoint y: 91, distance: 189.3
click at [278, 91] on article "Add to favorites false Notify me Create project Underperforming products on Fac…" at bounding box center [488, 289] width 894 height 529
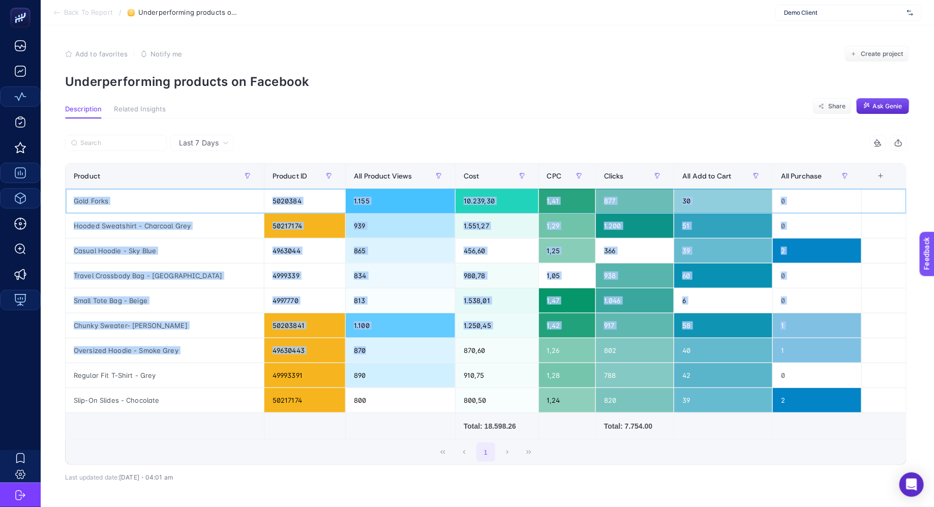
drag, startPoint x: 109, startPoint y: 188, endPoint x: 334, endPoint y: 359, distance: 282.0
click at [334, 359] on tbody "Gold Forks 5020384 1.155 10.239,30 1,41 877 30 0 Hooded Sweatshirt - Charcoal G…" at bounding box center [486, 301] width 841 height 224
click at [346, 359] on div "870" at bounding box center [400, 350] width 109 height 24
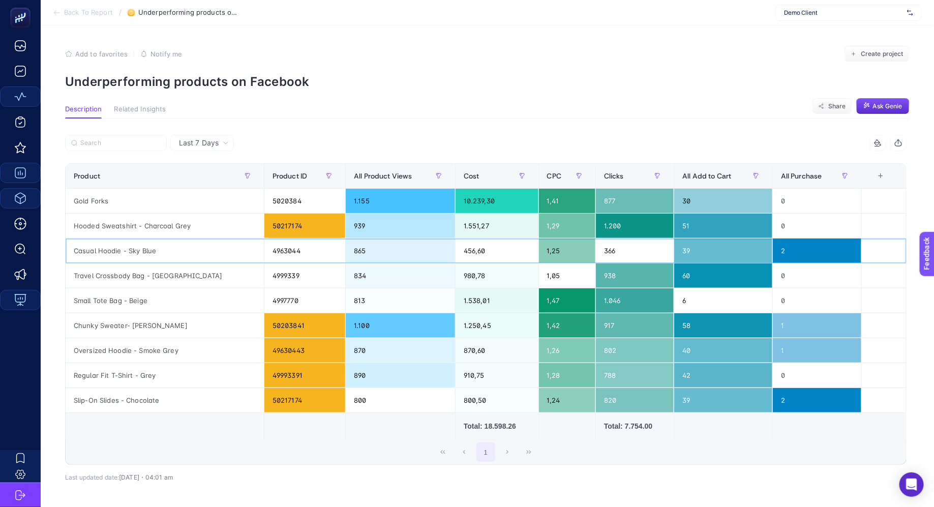
drag, startPoint x: 98, startPoint y: 250, endPoint x: 165, endPoint y: 243, distance: 67.1
click at [144, 243] on div "Casual Hoodie - Sky Blue" at bounding box center [165, 251] width 198 height 24
click at [165, 243] on div "Casual Hoodie - Sky Blue" at bounding box center [165, 251] width 198 height 24
click at [90, 200] on div "Gold Forks" at bounding box center [165, 201] width 198 height 24
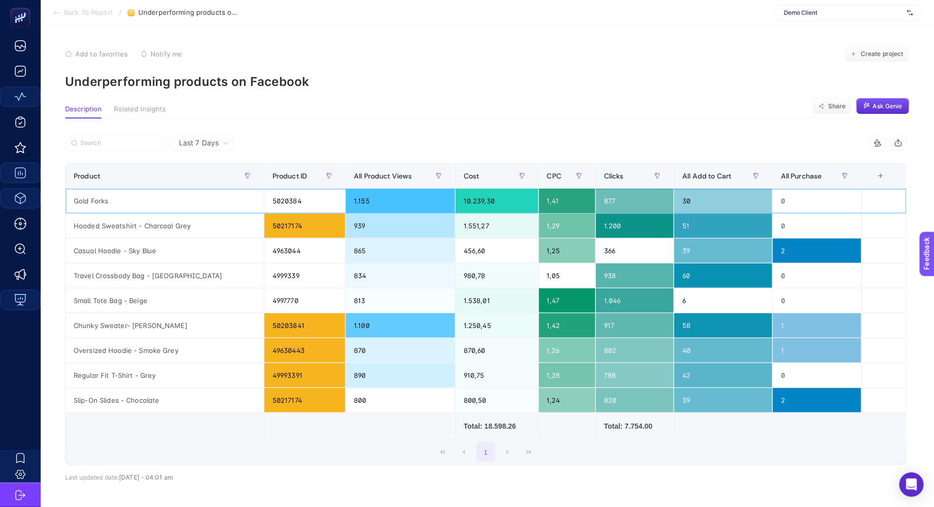
click at [456, 194] on div "10.239,30" at bounding box center [497, 201] width 83 height 24
click at [459, 207] on div "10.239,30" at bounding box center [497, 201] width 83 height 24
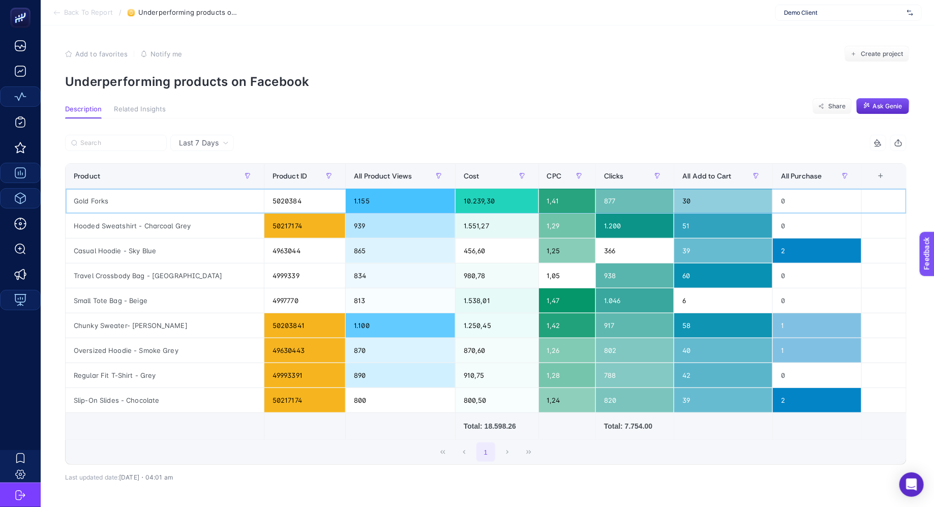
click at [456, 198] on div "10.239,30" at bounding box center [497, 201] width 83 height 24
click at [109, 216] on div "Hooded Sweatshirt - Charcoal Grey" at bounding box center [165, 226] width 198 height 24
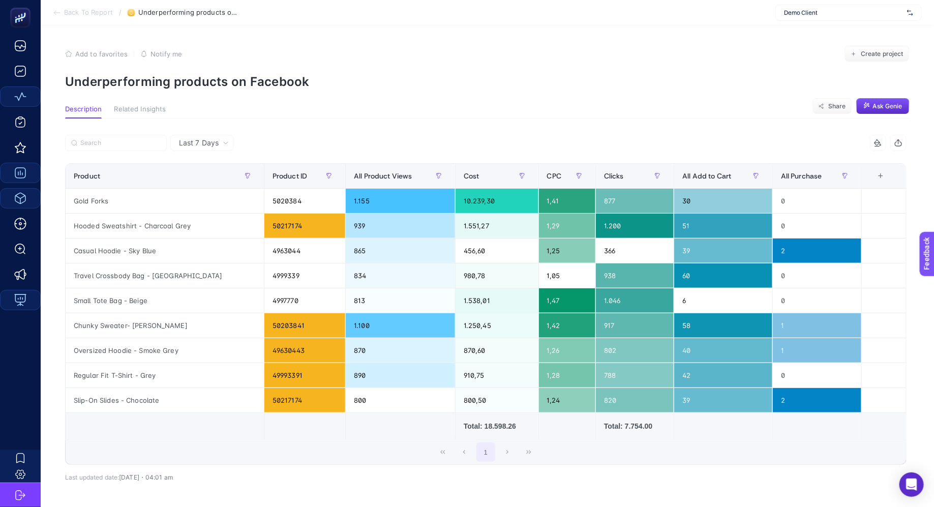
click at [389, 71] on section "Add to favorites false Notify me Create project Underperforming products on Fac…" at bounding box center [487, 67] width 845 height 43
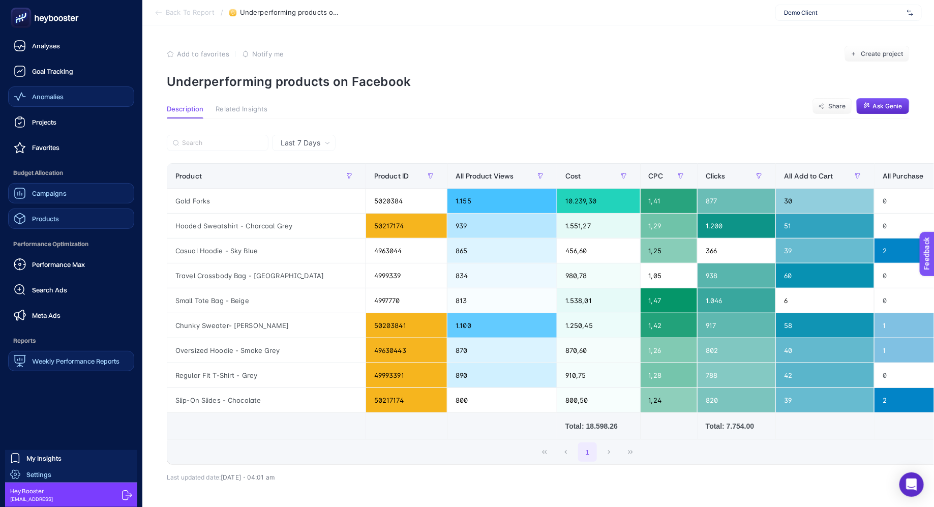
click at [47, 475] on span "Settings" at bounding box center [38, 475] width 25 height 8
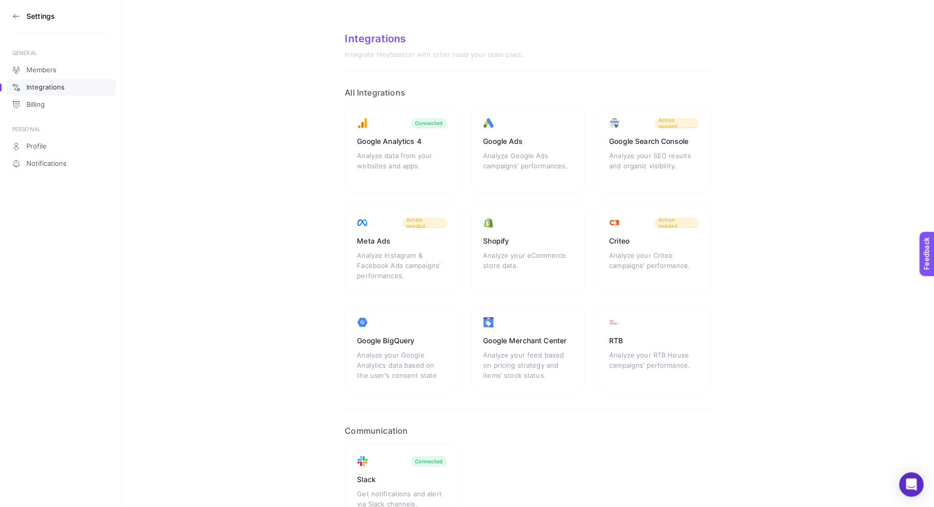
click at [298, 132] on section "Integrations Integrate Heybooster with other tools your team uses. All Integrat…" at bounding box center [528, 290] width 812 height 580
click at [284, 151] on section "Integrations Integrate Heybooster with other tools your team uses. All Integrat…" at bounding box center [528, 290] width 812 height 580
click at [265, 226] on section "Integrations Integrate Heybooster with other tools your team uses. All Integrat…" at bounding box center [528, 290] width 812 height 580
click at [18, 17] on icon at bounding box center [16, 16] width 8 height 8
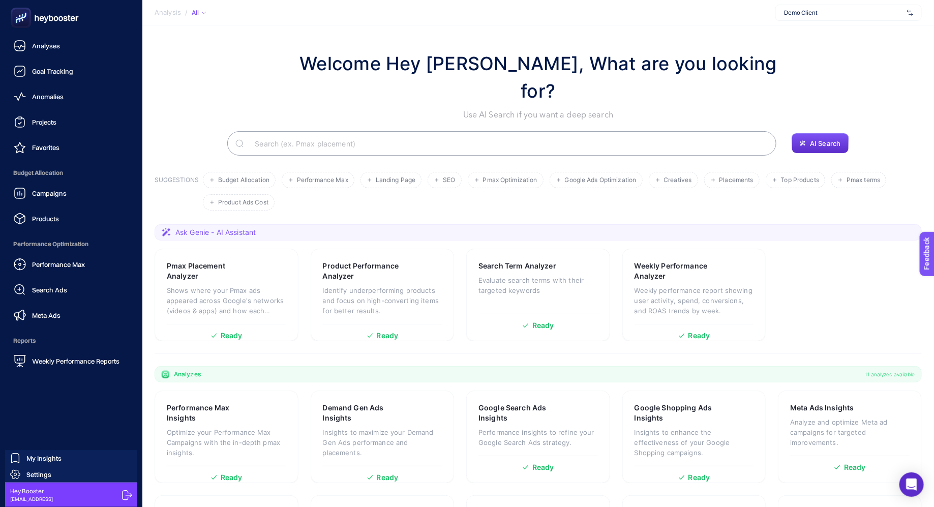
click at [248, 77] on div "Welcome Hey [PERSON_NAME], What are you looking for? Use AI Search if you want …" at bounding box center [539, 85] width 768 height 71
